Goal: Task Accomplishment & Management: Manage account settings

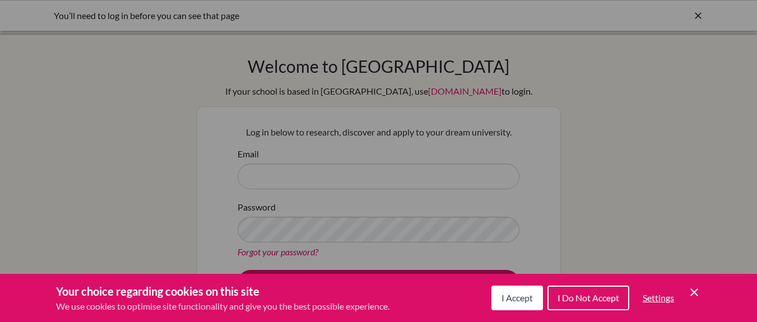
click at [290, 172] on div "Cookie Preferences" at bounding box center [378, 161] width 757 height 322
click at [590, 299] on span "I Do Not Accept" at bounding box center [589, 298] width 62 height 11
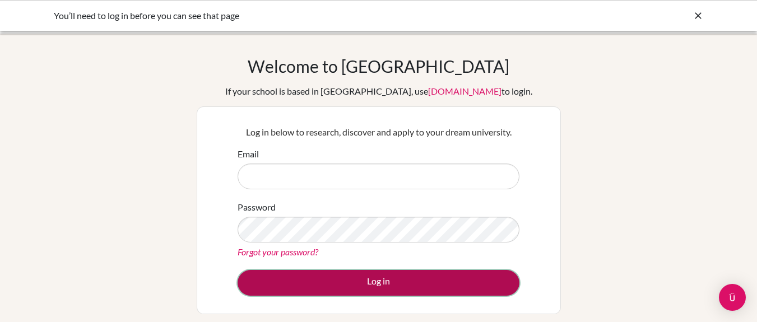
click at [382, 285] on button "Log in" at bounding box center [379, 283] width 282 height 26
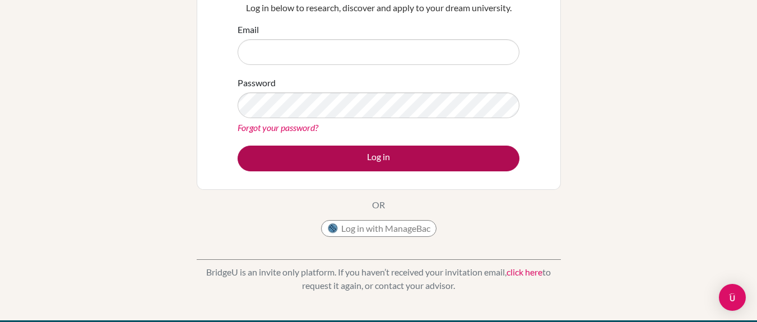
scroll to position [108, 0]
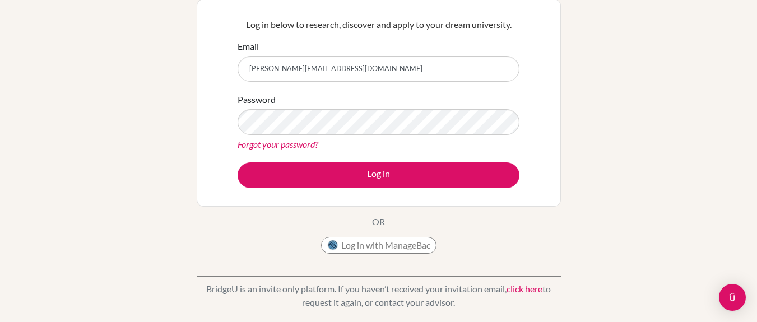
type input "[PERSON_NAME][EMAIL_ADDRESS][DOMAIN_NAME]"
click at [281, 148] on link "Forgot your password?" at bounding box center [278, 144] width 81 height 11
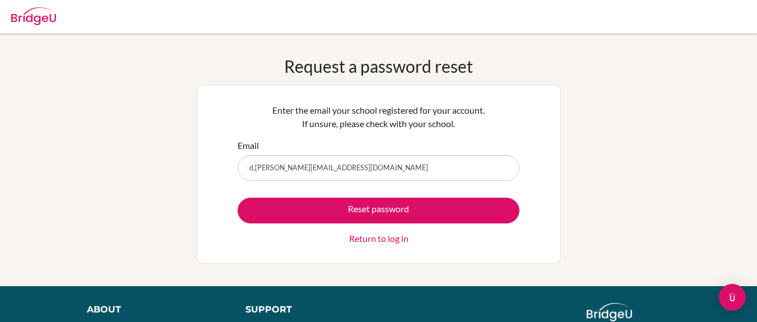
click at [256, 171] on input "d,[PERSON_NAME][EMAIL_ADDRESS][DOMAIN_NAME]" at bounding box center [379, 168] width 282 height 26
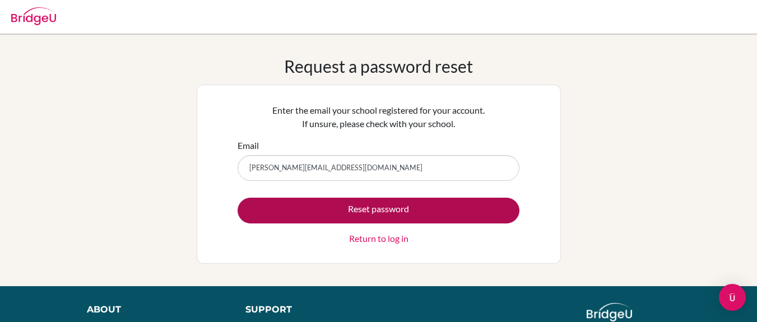
type input "[PERSON_NAME][EMAIL_ADDRESS][DOMAIN_NAME]"
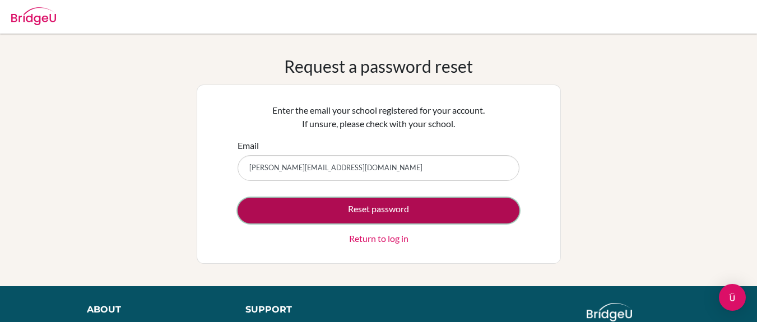
click at [370, 207] on button "Reset password" at bounding box center [379, 211] width 282 height 26
